Goal: Information Seeking & Learning: Learn about a topic

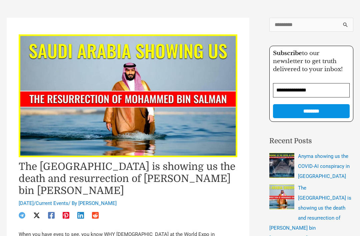
scroll to position [74, 0]
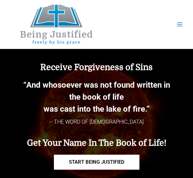
click at [185, 29] on button "Main Menu" at bounding box center [180, 24] width 13 height 13
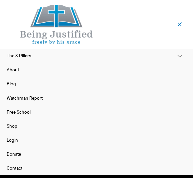
click at [13, 138] on link "Login" at bounding box center [96, 140] width 193 height 14
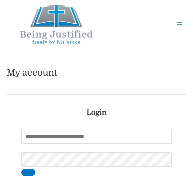
scroll to position [40, 0]
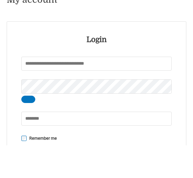
type input "*****"
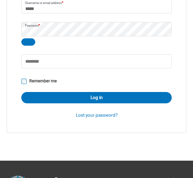
scroll to position [131, 0]
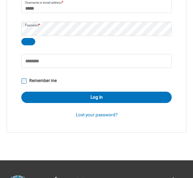
click at [25, 45] on button "Show password" at bounding box center [28, 41] width 14 height 7
click at [23, 77] on label "Remember me" at bounding box center [96, 81] width 151 height 8
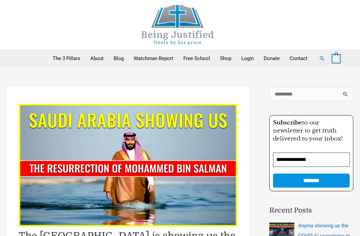
scroll to position [34, 0]
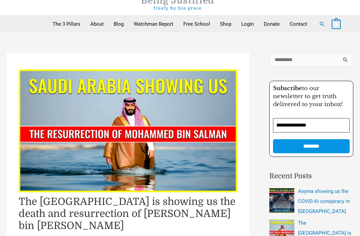
click at [150, 25] on link "Watchman Report" at bounding box center [154, 24] width 50 height 17
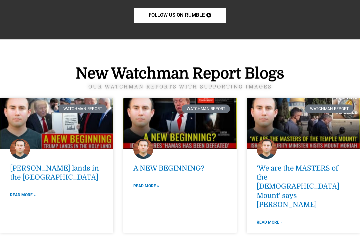
scroll to position [822, 0]
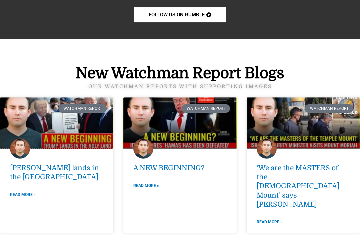
click at [75, 139] on link at bounding box center [56, 122] width 113 height 51
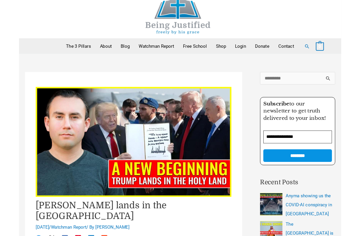
scroll to position [252, 0]
